Goal: Obtain resource: Download file/media

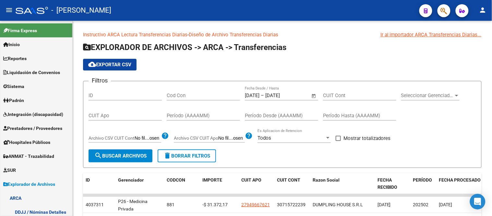
scroll to position [134, 0]
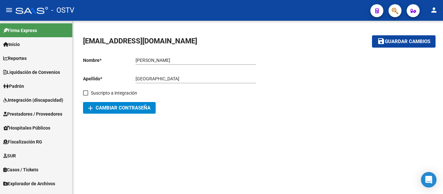
click at [48, 181] on span "Explorador de Archivos" at bounding box center [29, 183] width 52 height 7
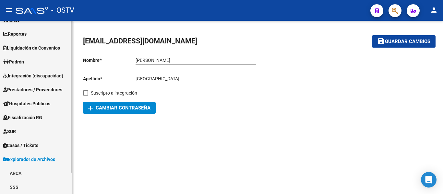
click at [47, 169] on link "ARCA" at bounding box center [36, 173] width 72 height 14
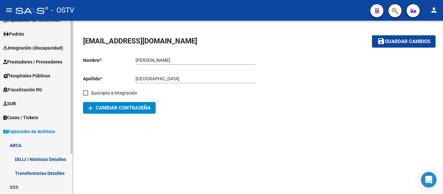
click at [55, 174] on link "Transferencias Detalles" at bounding box center [36, 173] width 72 height 14
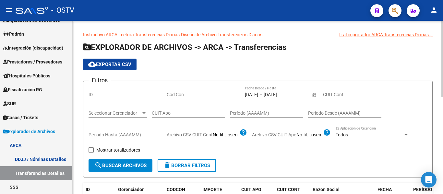
click at [315, 95] on span "Open calendar" at bounding box center [315, 95] width 16 height 16
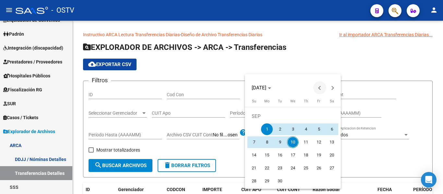
click at [319, 87] on span "Previous month" at bounding box center [319, 87] width 13 height 13
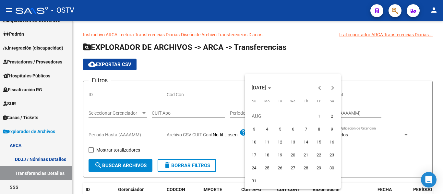
click at [316, 111] on button "1" at bounding box center [319, 116] width 13 height 13
type input "01/08/2025"
click at [321, 89] on button "Previous month" at bounding box center [319, 87] width 13 height 13
click at [282, 130] on span "1" at bounding box center [280, 130] width 12 height 12
type input "[DATE]"
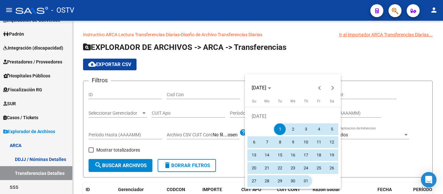
click at [302, 179] on span "31" at bounding box center [306, 182] width 12 height 12
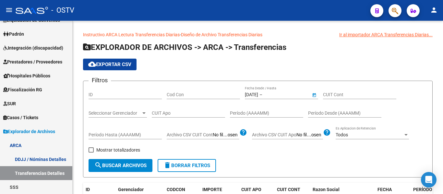
type input "[DATE]"
click at [133, 169] on button "search Buscar Archivos" at bounding box center [121, 165] width 64 height 13
click at [130, 61] on button "cloud_download Exportar CSV" at bounding box center [110, 65] width 54 height 12
click at [316, 97] on span "Open calendar" at bounding box center [315, 95] width 16 height 16
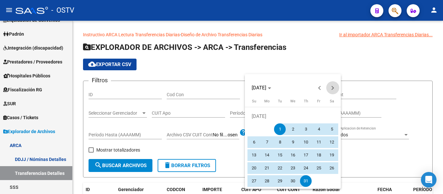
click at [334, 89] on button "Next month" at bounding box center [332, 87] width 13 height 13
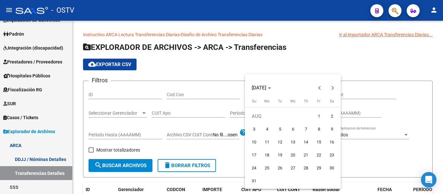
click at [318, 116] on span "1" at bounding box center [319, 117] width 12 height 12
type input "01/08/2025"
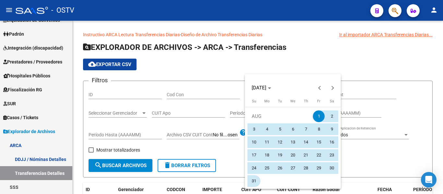
click at [257, 178] on span "31" at bounding box center [254, 182] width 12 height 12
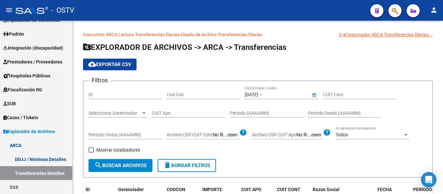
type input "31/08/2025"
click at [127, 162] on button "search Buscar Archivos" at bounding box center [121, 165] width 64 height 13
click at [126, 60] on app-list-header "EXPLORADOR DE ARCHIVOS -> ARCA -> Transferencias cloud_download Exportar CSV Fi…" at bounding box center [258, 110] width 350 height 136
click at [126, 60] on button "cloud_download Exportar CSV" at bounding box center [110, 65] width 54 height 12
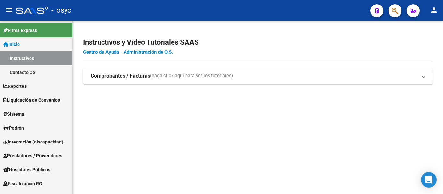
drag, startPoint x: 211, startPoint y: 127, endPoint x: 141, endPoint y: 144, distance: 72.5
click at [211, 127] on mat-sidenav-content "Instructivos y Video Tutoriales SAAS Centro de Ayuda - Administración de O.S. C…" at bounding box center [258, 108] width 371 height 174
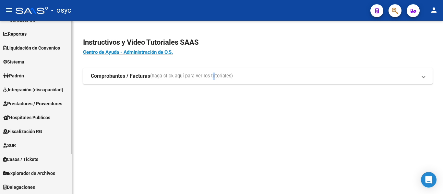
click at [49, 175] on span "Explorador de Archivos" at bounding box center [29, 173] width 52 height 7
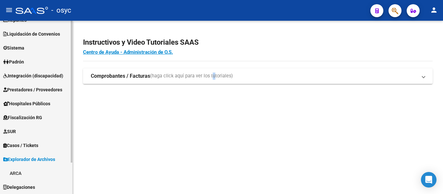
click at [46, 171] on link "ARCA" at bounding box center [36, 173] width 72 height 14
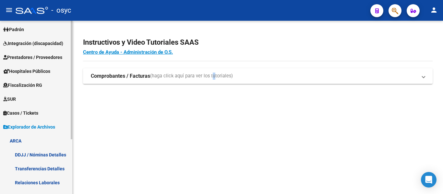
click at [51, 171] on link "Transferencias Detalles" at bounding box center [36, 169] width 72 height 14
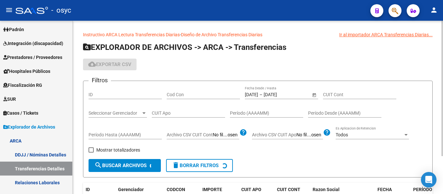
click at [313, 96] on span "Open calendar" at bounding box center [315, 95] width 16 height 16
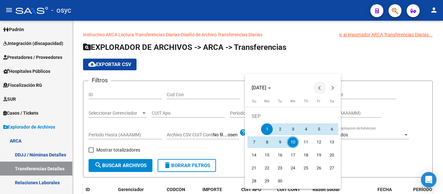
click at [316, 92] on span "Previous month" at bounding box center [319, 87] width 13 height 13
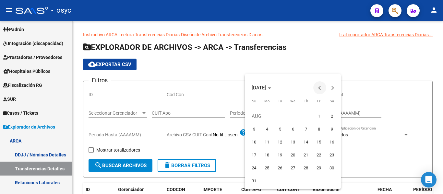
click at [316, 92] on span "Previous month" at bounding box center [319, 87] width 13 height 13
click at [280, 129] on span "1" at bounding box center [280, 130] width 12 height 12
type input "[DATE]"
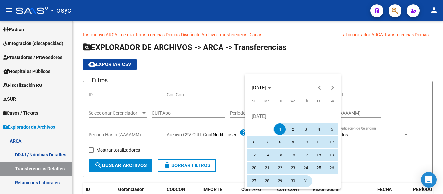
click at [308, 178] on span "31" at bounding box center [306, 182] width 12 height 12
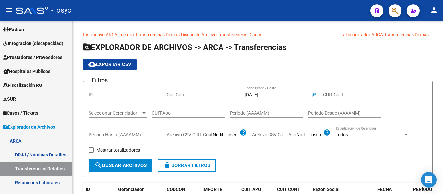
type input "[DATE]"
click at [146, 117] on div "Seleccionar Gerenciador Seleccionar Gerenciador" at bounding box center [118, 111] width 58 height 13
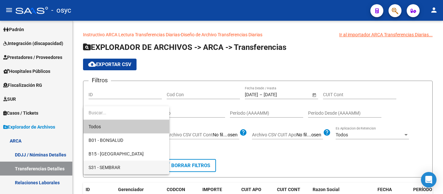
click at [130, 163] on span "S31 - SEMBRAR" at bounding box center [127, 168] width 76 height 14
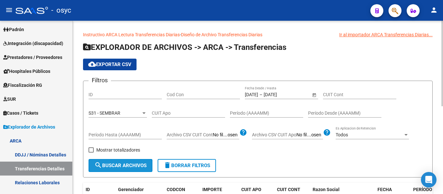
click at [122, 160] on button "search Buscar Archivos" at bounding box center [121, 165] width 64 height 13
click at [107, 60] on button "cloud_download Exportar CSV" at bounding box center [110, 65] width 54 height 12
